Goal: Information Seeking & Learning: Learn about a topic

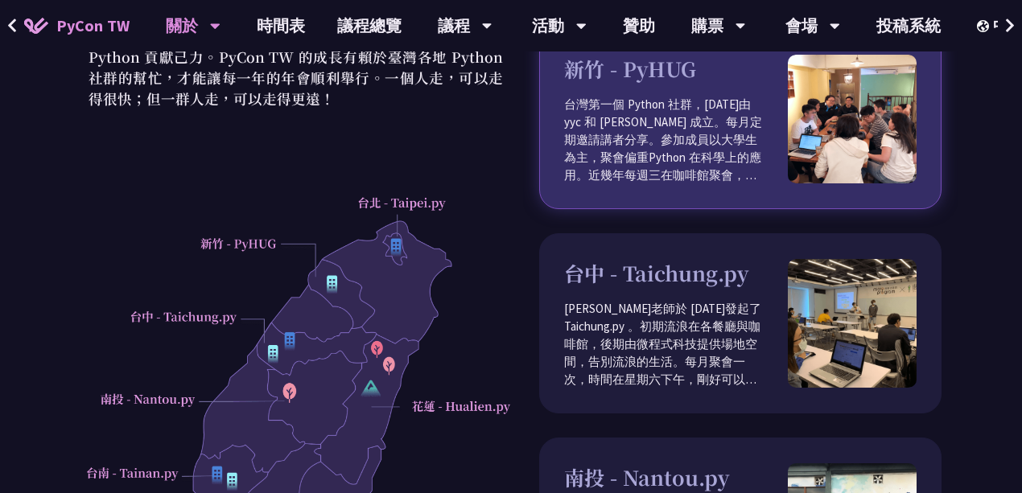
scroll to position [214, 0]
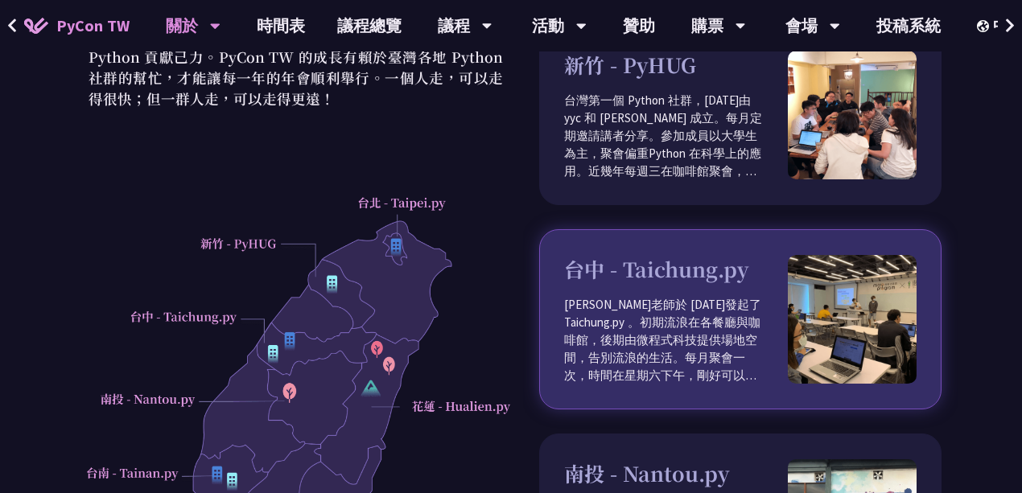
click at [644, 254] on h3 "台中 - Taichung.py" at bounding box center [676, 269] width 224 height 31
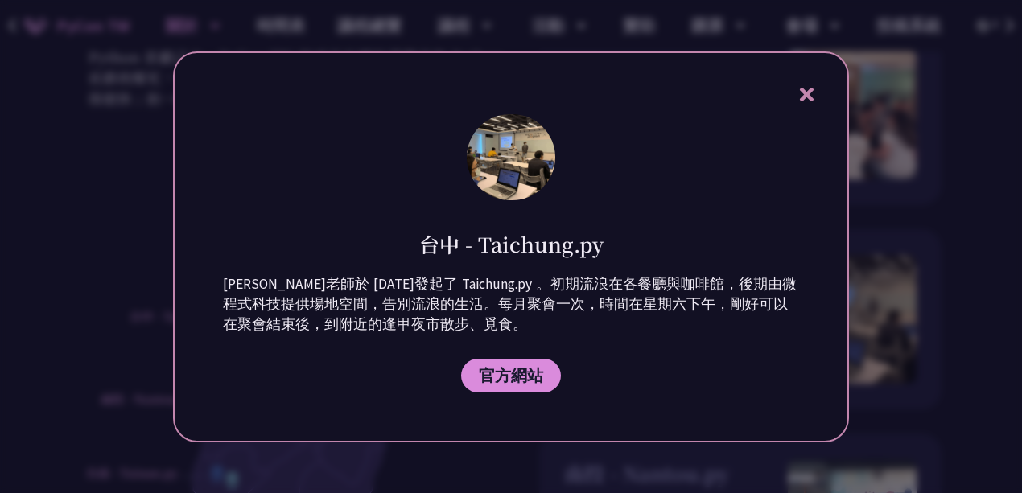
click at [806, 84] on icon at bounding box center [806, 94] width 20 height 20
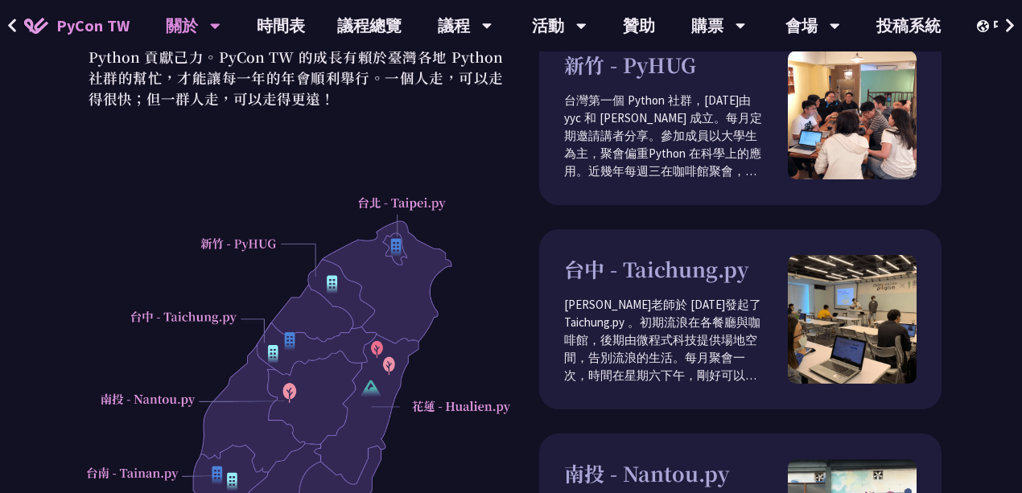
click at [71, 238] on div "台灣在地社群 在臺灣，除了參與每年的 PyCon TW，還可以加入許多在地的社群認識更多的 Pythonistas，一起討論我們共通的語言為 Python 貢…" at bounding box center [511, 360] width 1022 height 1042
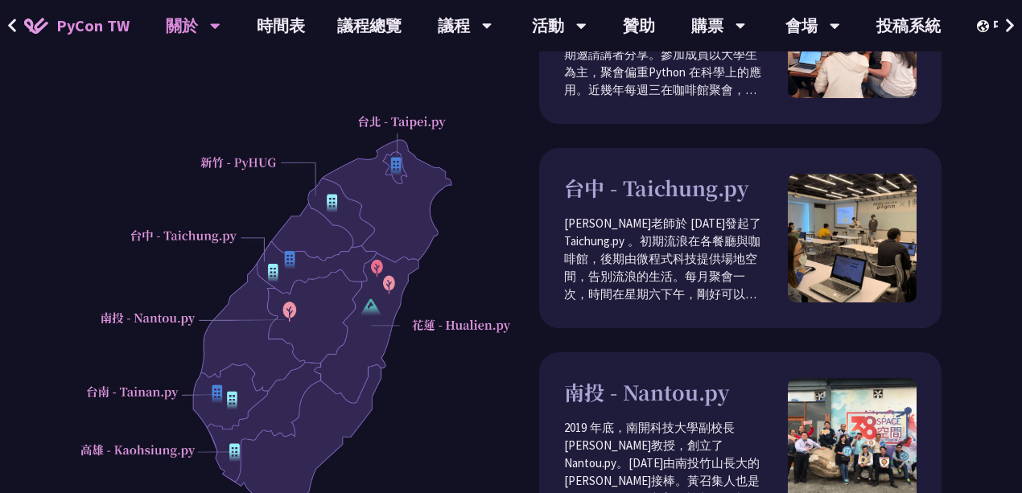
scroll to position [268, 0]
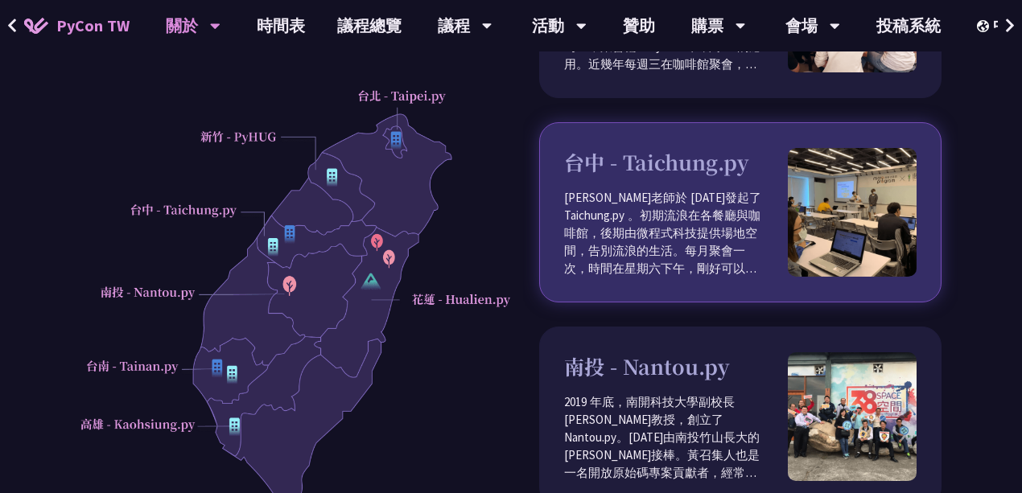
click at [609, 195] on p "[PERSON_NAME]老師於 [DATE]發起了 Taichung.py 。初期流浪在各餐廳與咖啡館，後期由微程式科技提供場地空間，告別流浪的生活。每月聚…" at bounding box center [676, 233] width 224 height 88
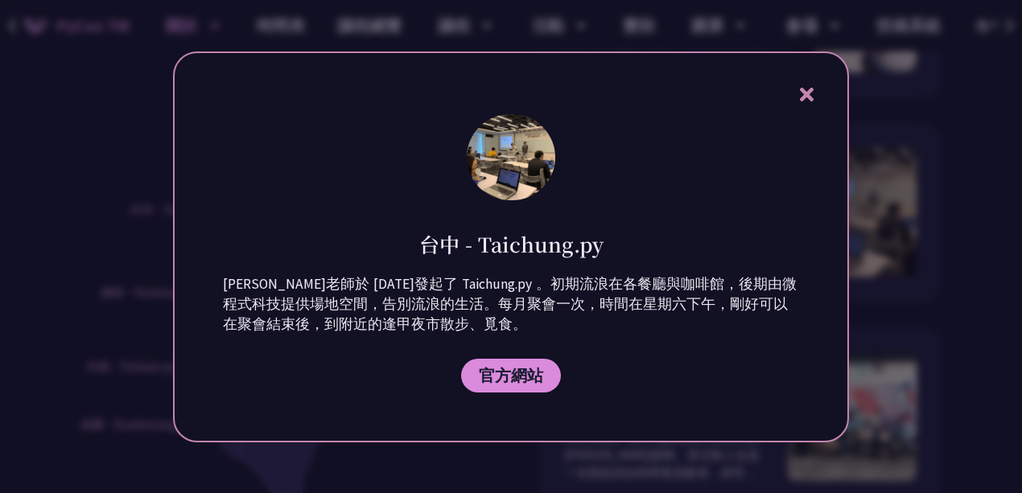
drag, startPoint x: 417, startPoint y: 246, endPoint x: 623, endPoint y: 239, distance: 206.9
click at [623, 239] on div "台中 - Taichung.py" at bounding box center [511, 232] width 576 height 52
click at [799, 89] on icon at bounding box center [806, 94] width 20 height 20
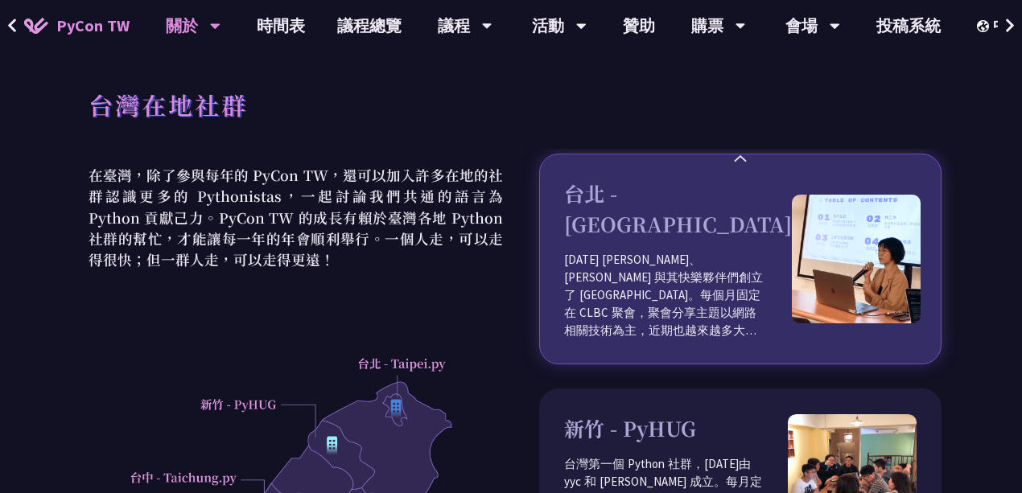
scroll to position [0, 0]
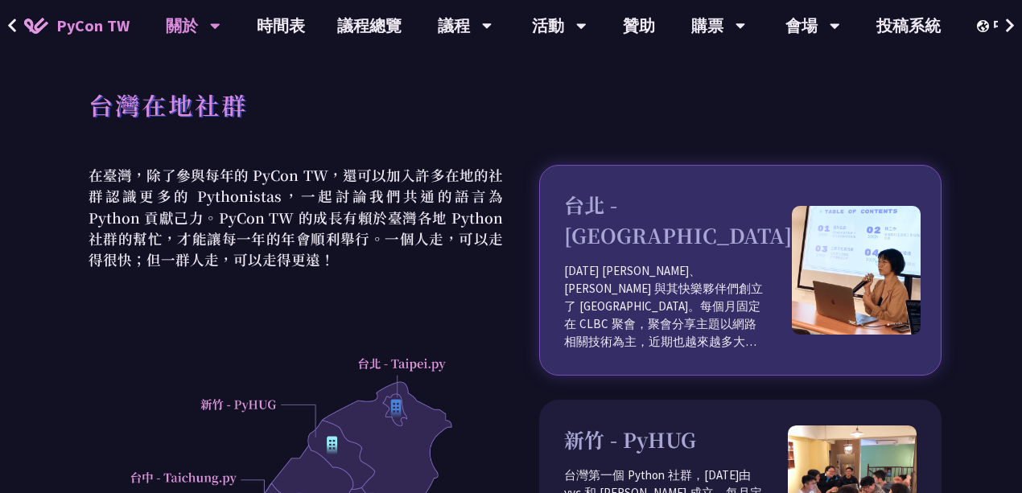
click at [626, 262] on p "[DATE] [PERSON_NAME]、[PERSON_NAME] 與其快樂夥伴們創立了 [GEOGRAPHIC_DATA]。每個月固定在 CLBC 聚會，…" at bounding box center [678, 306] width 228 height 88
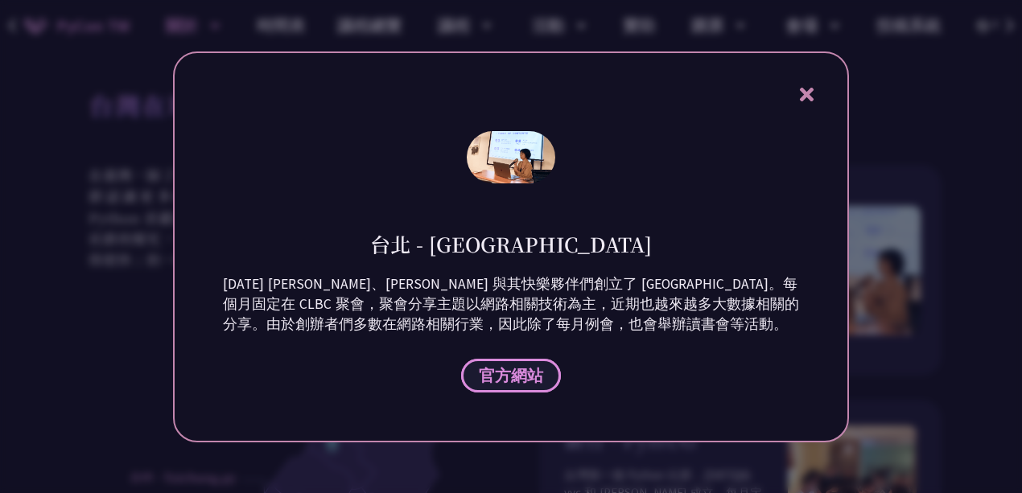
click at [513, 374] on span "官方網站" at bounding box center [511, 375] width 64 height 20
click at [809, 92] on icon at bounding box center [806, 95] width 14 height 14
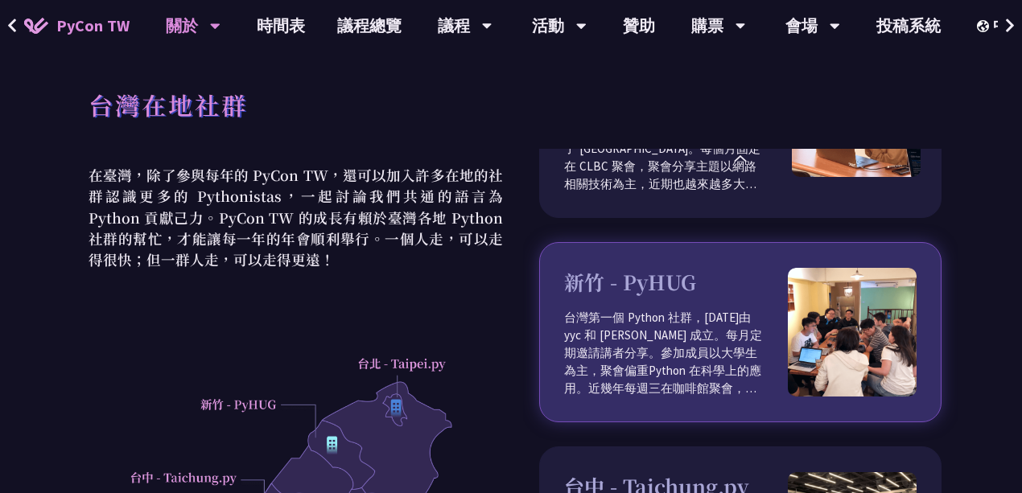
scroll to position [161, 0]
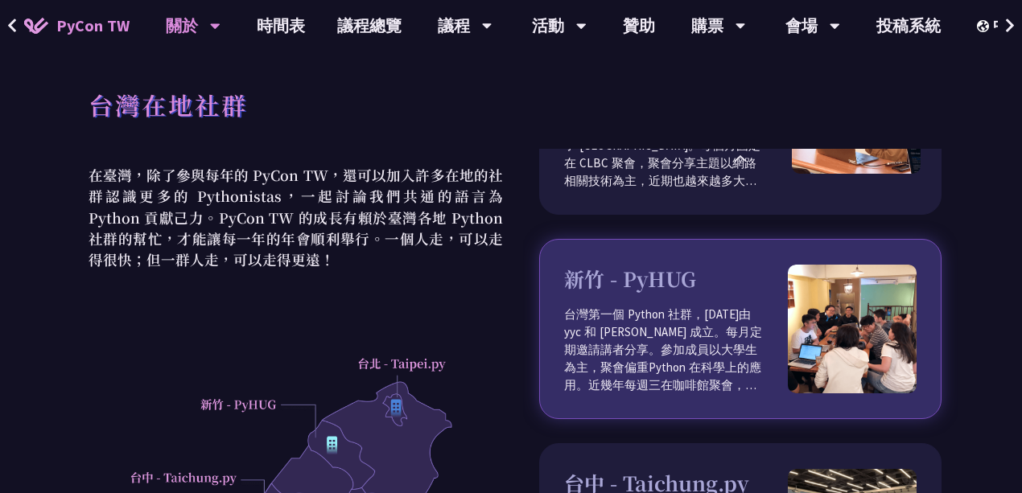
click at [654, 328] on p "台灣第一個 Python 社群，[DATE]由 yyc 和 [PERSON_NAME] 成立。每月定期邀請講者分享。參加成員以大學生為主，聚會偏重Python…" at bounding box center [676, 350] width 224 height 88
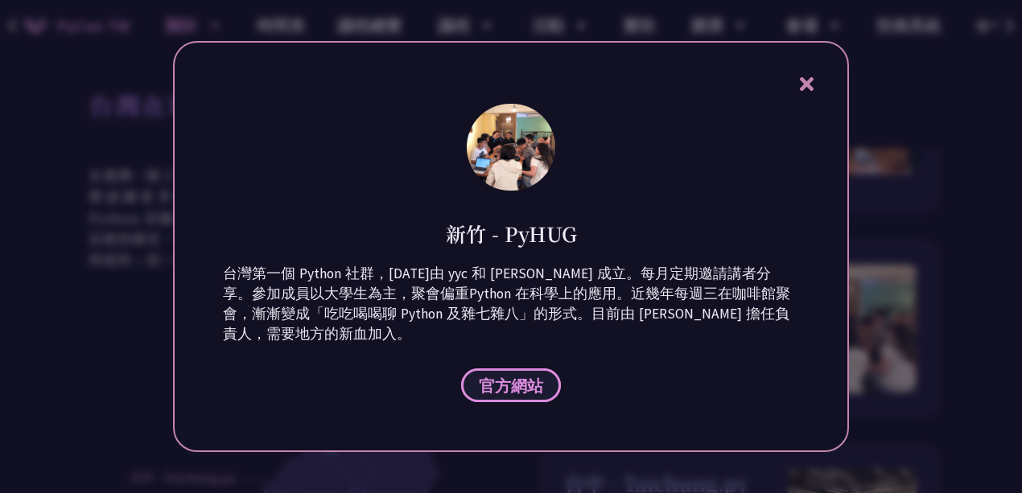
click at [499, 377] on span "官方網站" at bounding box center [511, 386] width 64 height 20
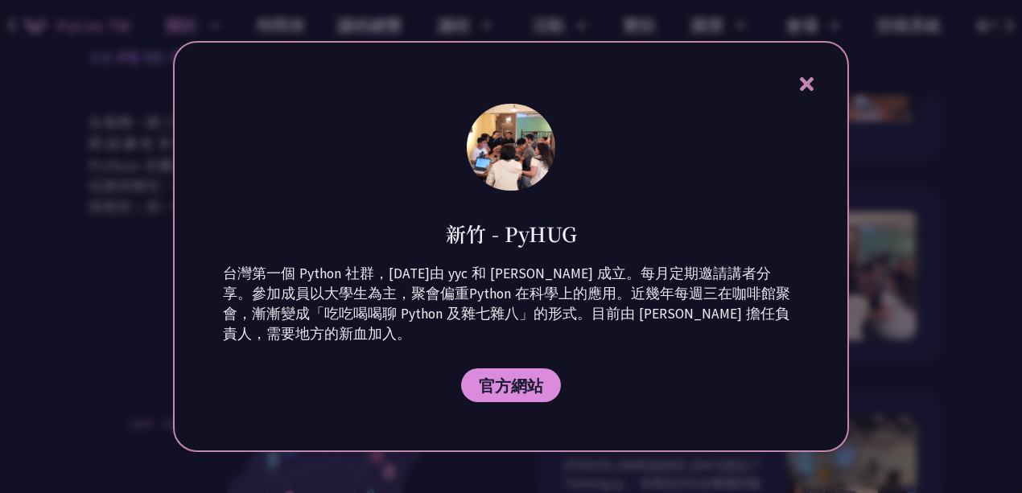
click at [804, 88] on icon at bounding box center [806, 84] width 20 height 20
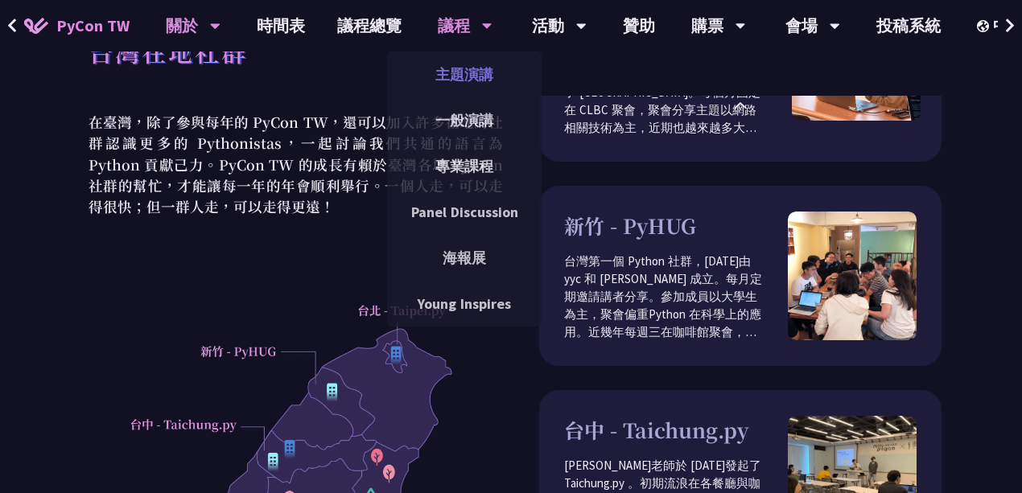
click at [462, 73] on link "主題演講" at bounding box center [464, 75] width 154 height 38
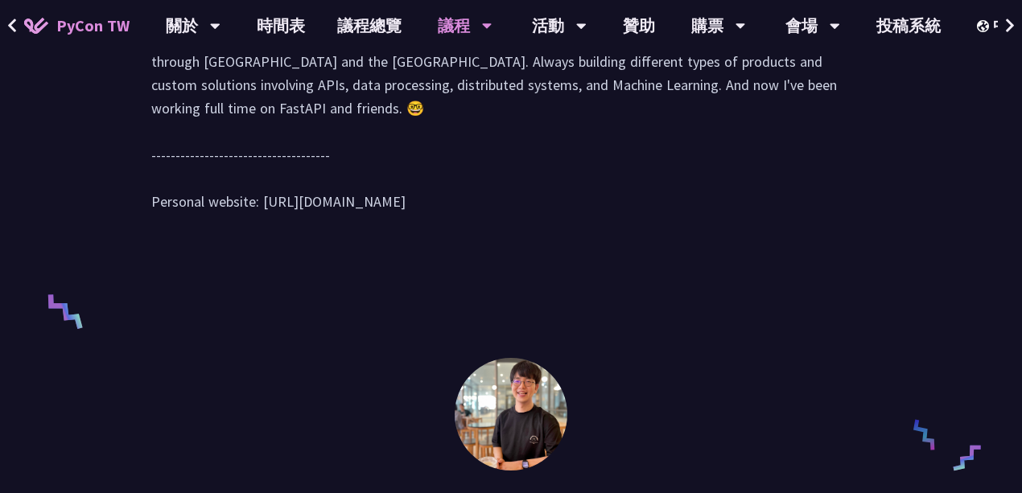
scroll to position [911, 0]
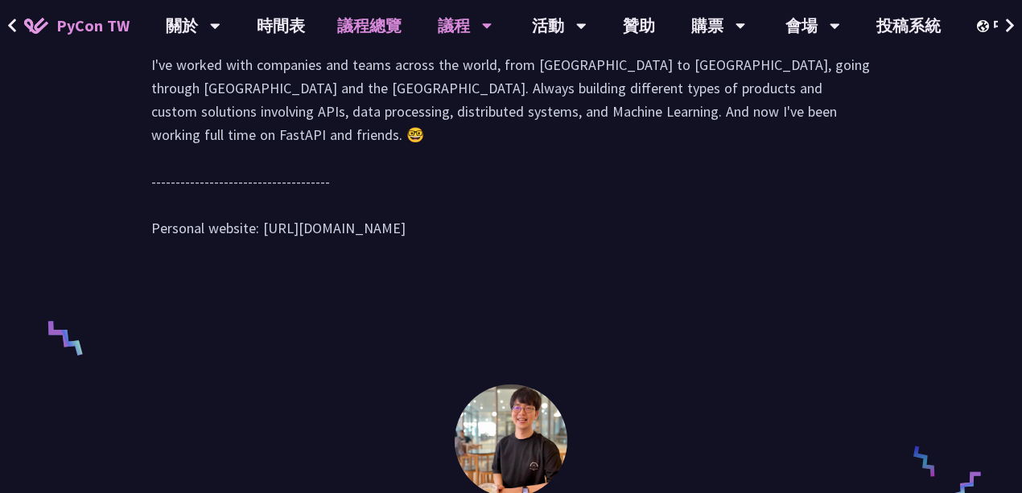
click at [364, 36] on link "議程總覽" at bounding box center [369, 25] width 97 height 51
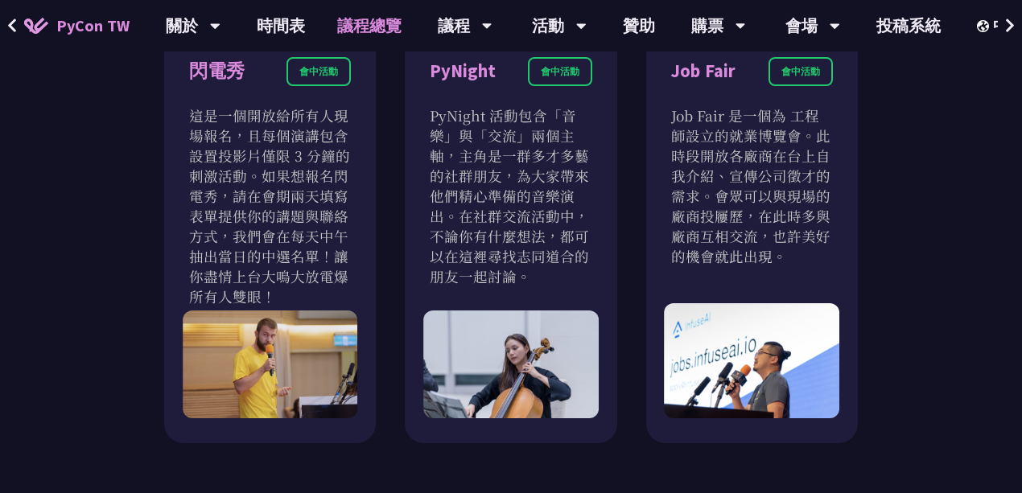
scroll to position [1448, 0]
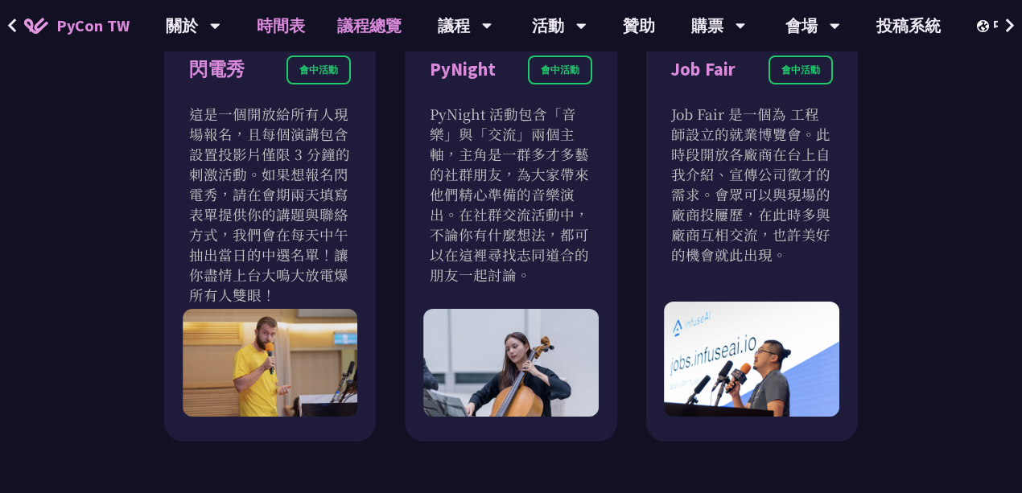
click at [288, 29] on link "時間表" at bounding box center [281, 25] width 80 height 51
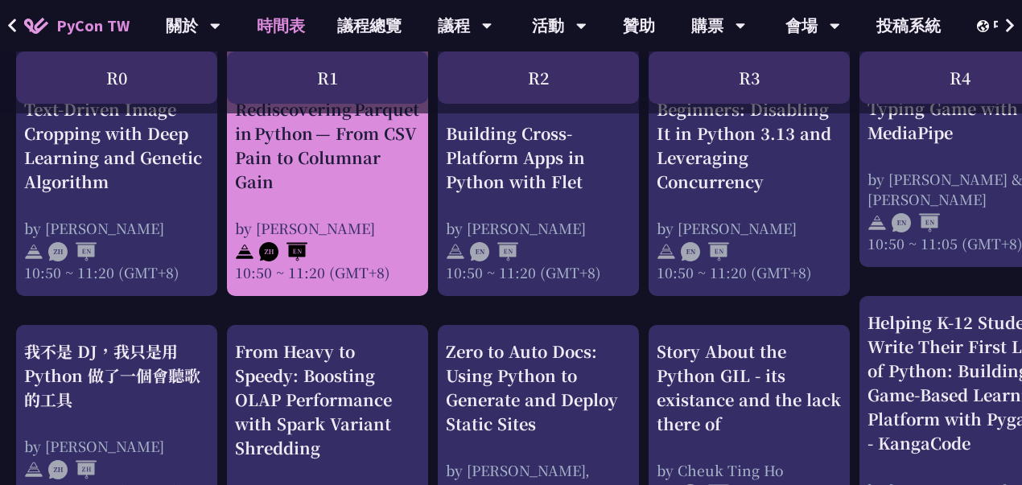
scroll to position [697, 0]
